Goal: Task Accomplishment & Management: Manage account settings

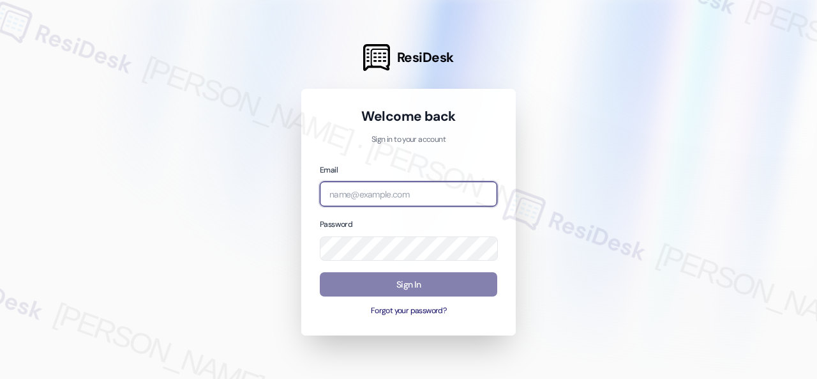
click at [370, 191] on input "email" at bounding box center [408, 193] width 177 height 25
paste input "automated-surveys-birchstone_residential-resen.fifteen@birchstone_[DOMAIN_NAME]"
type input "automated-surveys-birchstone_residential-resen.fifteen@birchstone_[DOMAIN_NAME]"
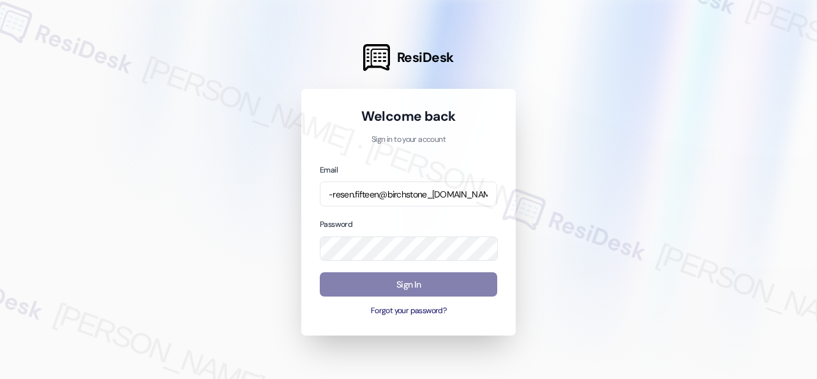
scroll to position [0, 0]
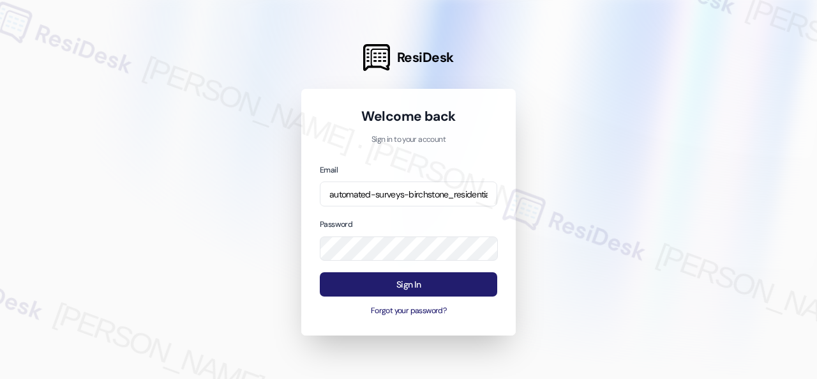
click at [415, 280] on button "Sign In" at bounding box center [408, 284] width 177 height 25
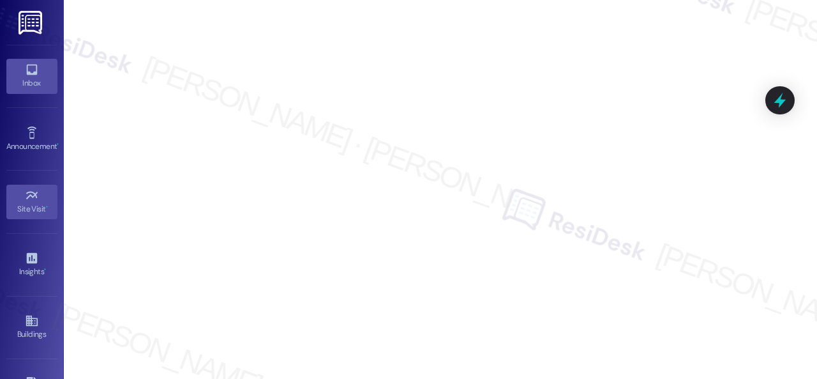
click at [32, 71] on icon at bounding box center [31, 69] width 11 height 11
